Goal: Complete application form: Complete application form

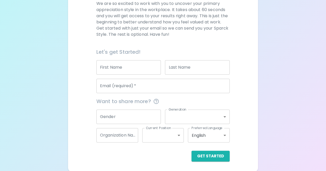
scroll to position [79, 0]
click at [138, 69] on input "First Name" at bounding box center [128, 68] width 65 height 14
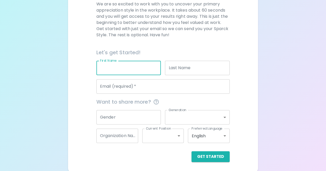
type input "[PERSON_NAME]"
type input "Melekote"
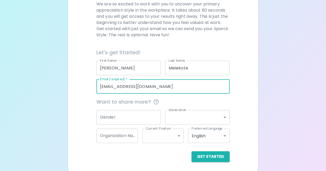
click at [124, 87] on input "[EMAIL_ADDRESS][DOMAIN_NAME]" at bounding box center [162, 86] width 133 height 14
type input "[EMAIL_ADDRESS][DOMAIN_NAME]"
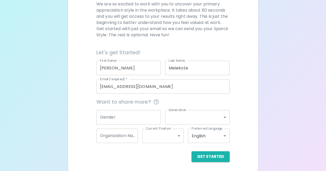
click at [154, 148] on div "Get Started" at bounding box center [160, 152] width 137 height 19
click at [201, 160] on button "Get Started" at bounding box center [210, 156] width 38 height 11
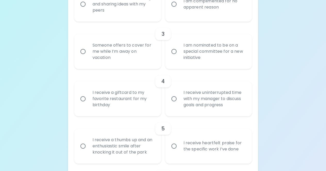
scroll to position [202, 0]
click at [173, 51] on input "I am nominated to be on a special committee for a new initiative" at bounding box center [173, 51] width 11 height 11
radio input "true"
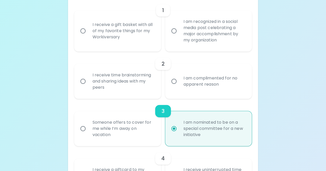
scroll to position [129, 0]
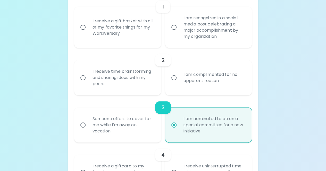
drag, startPoint x: 177, startPoint y: 124, endPoint x: 175, endPoint y: 94, distance: 30.0
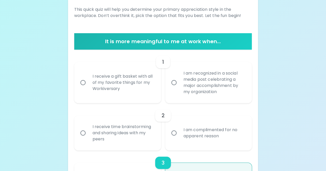
scroll to position [72, 0]
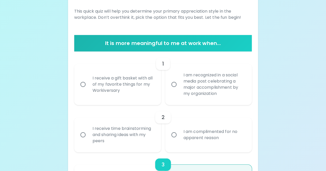
click at [172, 83] on input "I am recognized in a social media post celebrating a major accomplishment by my…" at bounding box center [173, 84] width 11 height 11
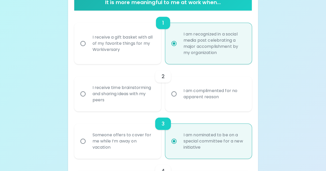
scroll to position [113, 0]
radio input "true"
click at [138, 105] on div "I receive time brainstorming and sharing ideas with my peers" at bounding box center [123, 93] width 70 height 31
click at [88, 99] on input "I receive time brainstorming and sharing ideas with my peers" at bounding box center [82, 93] width 11 height 11
radio input "false"
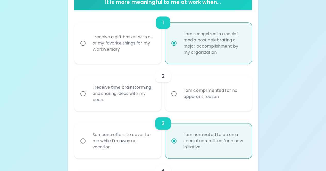
radio input "true"
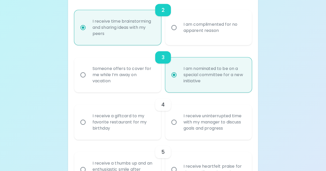
scroll to position [183, 0]
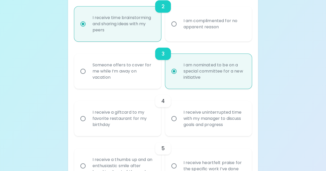
radio input "true"
click at [188, 126] on div "I receive uninterrupted time with my manager to discuss goals and progress" at bounding box center [214, 118] width 70 height 31
click at [179, 124] on input "I receive uninterrupted time with my manager to discuss goals and progress" at bounding box center [173, 118] width 11 height 11
radio input "false"
radio input "true"
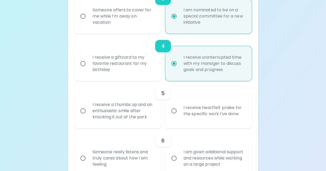
scroll to position [238, 0]
radio input "true"
click at [186, 123] on div "I receive heartfelt praise for the specific work I’ve done" at bounding box center [214, 111] width 70 height 25
click at [179, 116] on input "I receive heartfelt praise for the specific work I’ve done" at bounding box center [173, 111] width 11 height 11
radio input "false"
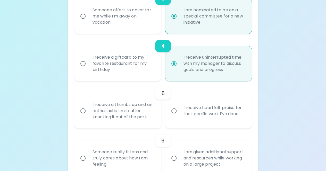
radio input "false"
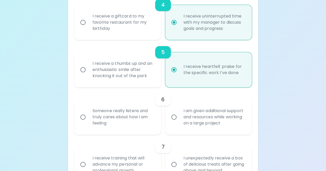
scroll to position [279, 0]
radio input "true"
click at [170, 123] on label "I am given additional support and resources while working on a large project" at bounding box center [205, 117] width 87 height 35
click at [170, 123] on input "I am given additional support and resources while working on a large project" at bounding box center [173, 117] width 11 height 11
radio input "false"
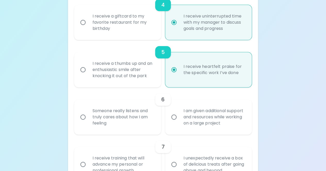
radio input "false"
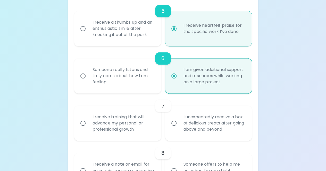
scroll to position [320, 0]
radio input "true"
click at [145, 126] on div "I receive training that will advance my personal or professional growth" at bounding box center [123, 123] width 70 height 31
click at [88, 126] on input "I receive training that will advance my personal or professional growth" at bounding box center [82, 123] width 11 height 11
radio input "false"
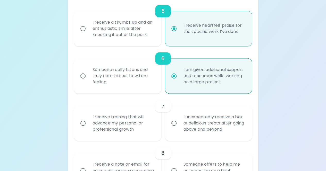
radio input "false"
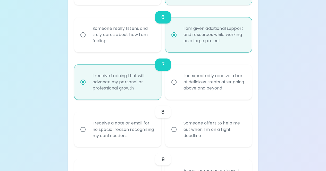
scroll to position [361, 0]
radio input "true"
click at [183, 136] on div "Someone offers to help me out when I’m on a tight deadline" at bounding box center [214, 129] width 70 height 31
click at [179, 135] on input "Someone offers to help me out when I’m on a tight deadline" at bounding box center [173, 129] width 11 height 11
radio input "false"
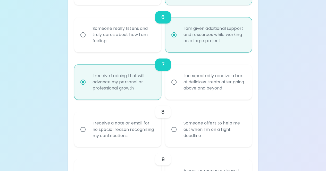
radio input "false"
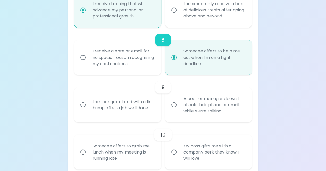
scroll to position [437, 0]
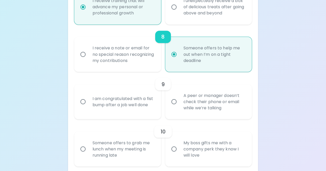
radio input "true"
click at [173, 110] on label "A peer or manager doesn’t check their phone or email while we’re talking" at bounding box center [205, 101] width 87 height 35
click at [173, 107] on input "A peer or manager doesn’t check their phone or email while we’re talking" at bounding box center [173, 101] width 11 height 11
radio input "false"
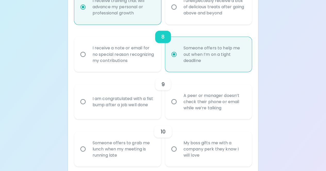
radio input "false"
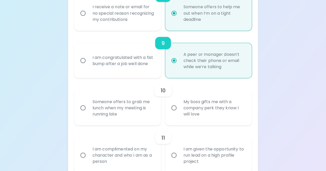
scroll to position [478, 0]
radio input "true"
click at [148, 112] on div "Someone offers to grab me lunch when my meeting is running late" at bounding box center [123, 107] width 70 height 31
click at [88, 112] on input "Someone offers to grab me lunch when my meeting is running late" at bounding box center [82, 107] width 11 height 11
radio input "false"
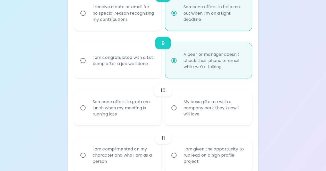
radio input "false"
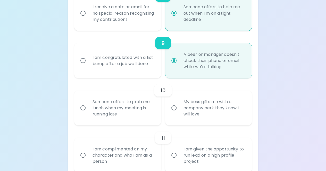
radio input "false"
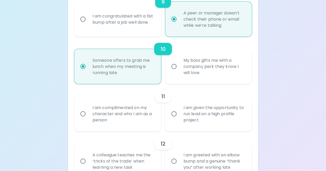
scroll to position [519, 0]
radio input "true"
click at [225, 123] on div "I am given the opportunity to run lead on a high profile project" at bounding box center [214, 114] width 70 height 31
click at [179, 119] on input "I am given the opportunity to run lead on a high profile project" at bounding box center [173, 114] width 11 height 11
radio input "false"
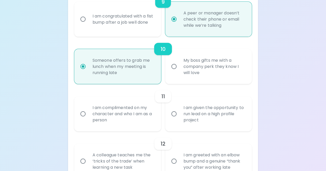
radio input "false"
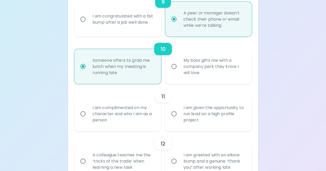
radio input "false"
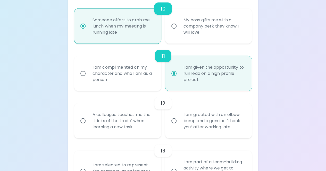
scroll to position [560, 0]
radio input "true"
click at [139, 124] on div "A colleague teaches me the ‘tricks of the trade’ when learning a new task" at bounding box center [123, 120] width 70 height 31
click at [88, 124] on input "A colleague teaches me the ‘tricks of the trade’ when learning a new task" at bounding box center [82, 120] width 11 height 11
radio input "false"
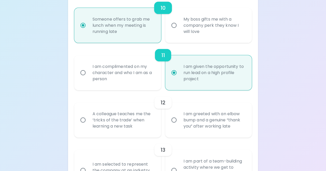
radio input "false"
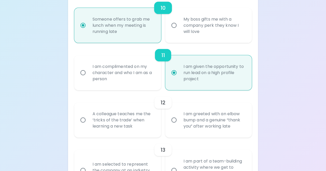
radio input "false"
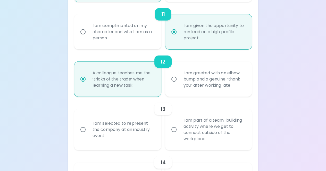
scroll to position [601, 0]
radio input "true"
click at [145, 138] on div "I am selected to represent the company at an industry event" at bounding box center [123, 129] width 70 height 31
click at [88, 135] on input "I am selected to represent the company at an industry event" at bounding box center [82, 129] width 11 height 11
radio input "false"
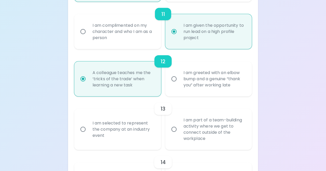
radio input "false"
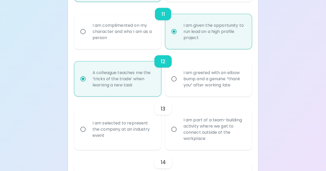
radio input "false"
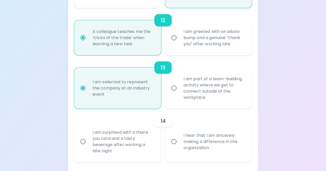
scroll to position [643, 0]
radio input "true"
click at [184, 143] on div "I hear that I am sincerely making a difference in the organization" at bounding box center [214, 141] width 70 height 31
click at [179, 143] on input "I hear that I am sincerely making a difference in the organization" at bounding box center [173, 141] width 11 height 11
radio input "false"
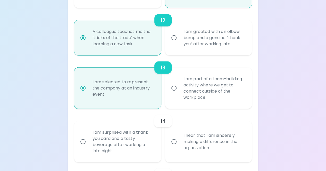
radio input "false"
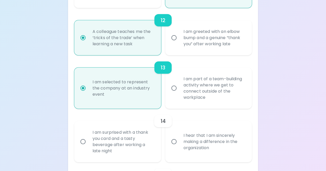
radio input "false"
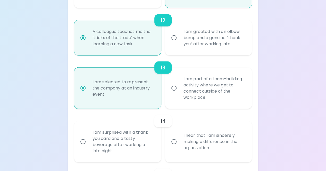
radio input "false"
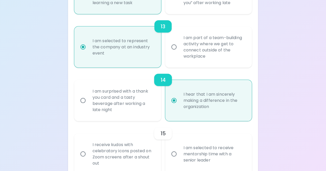
scroll to position [712, 0]
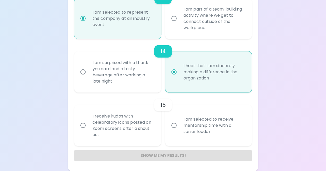
radio input "true"
click at [174, 131] on label "I am selected to receive mentorship time with a senior leader" at bounding box center [205, 125] width 87 height 41
click at [174, 131] on input "I am selected to receive mentorship time with a senior leader" at bounding box center [173, 125] width 11 height 11
radio input "false"
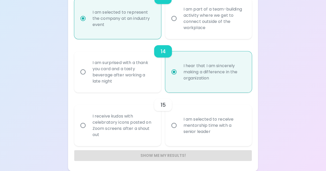
radio input "false"
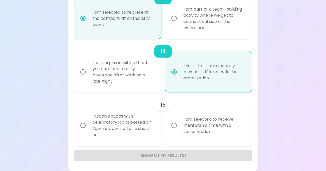
radio input "false"
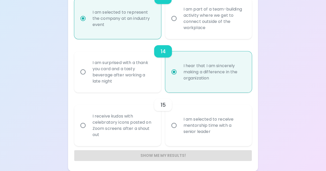
radio input "false"
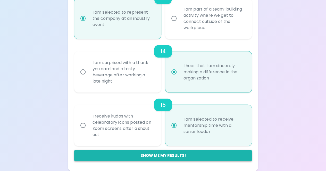
radio input "true"
click at [169, 150] on button "Show me my results!" at bounding box center [163, 155] width 178 height 11
radio input "false"
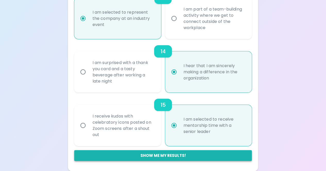
radio input "false"
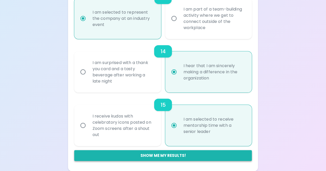
radio input "false"
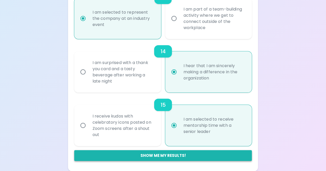
radio input "false"
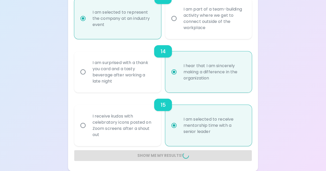
radio input "false"
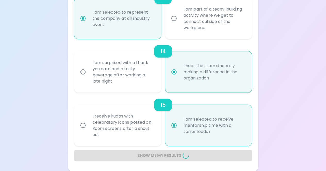
radio input "false"
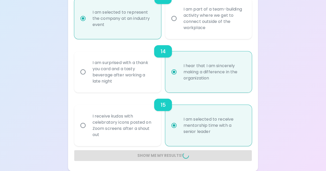
radio input "false"
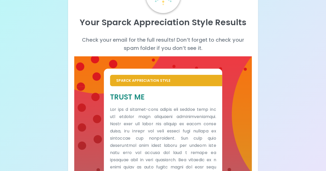
scroll to position [32, 0]
